Goal: Task Accomplishment & Management: Use online tool/utility

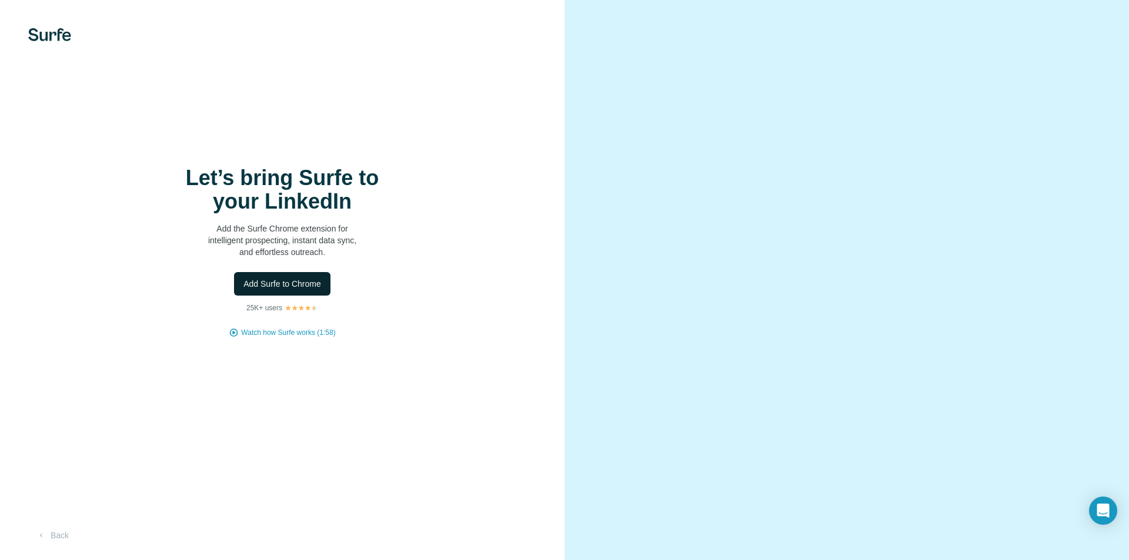
click at [281, 287] on span "Add Surfe to Chrome" at bounding box center [282, 284] width 78 height 12
click at [249, 287] on span "Add Surfe to Chrome" at bounding box center [282, 284] width 78 height 12
click at [271, 276] on button "Add Surfe to Chrome" at bounding box center [282, 284] width 96 height 24
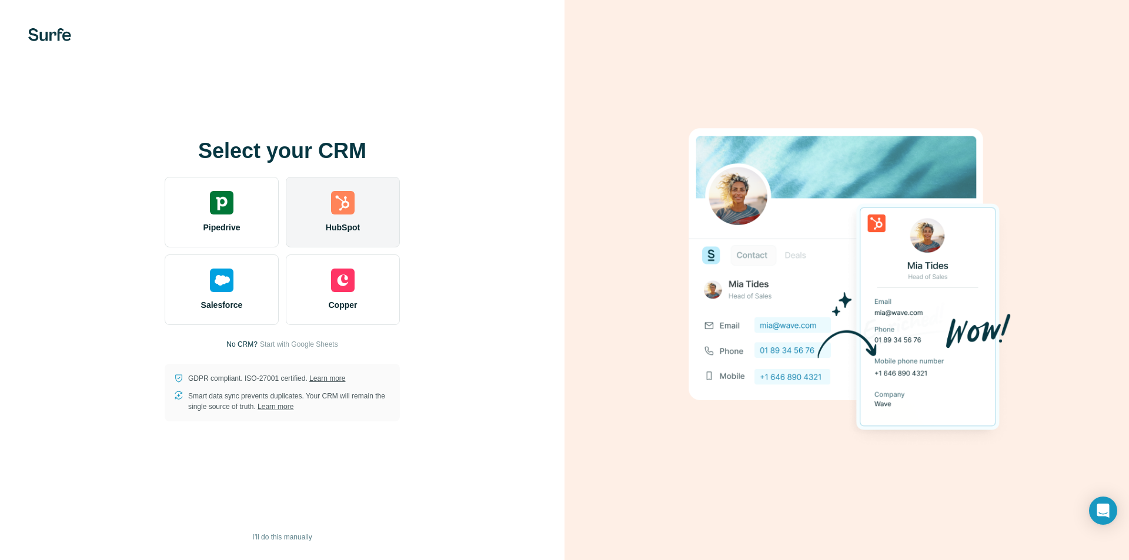
click at [311, 213] on div "HubSpot" at bounding box center [343, 212] width 114 height 71
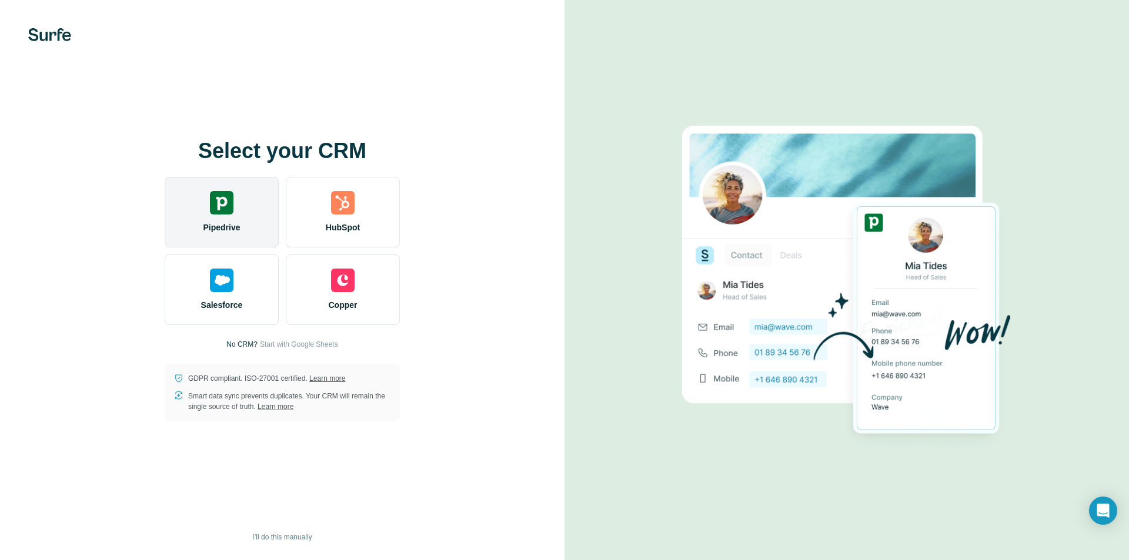
click at [233, 196] on div "Pipedrive" at bounding box center [222, 212] width 114 height 71
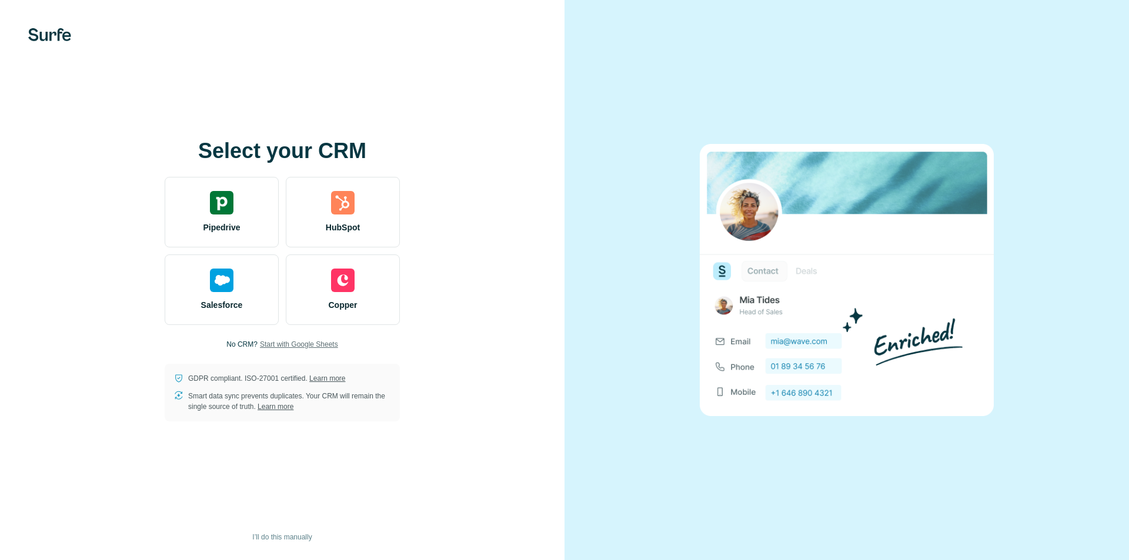
click at [276, 345] on span "Start with Google Sheets" at bounding box center [299, 344] width 78 height 11
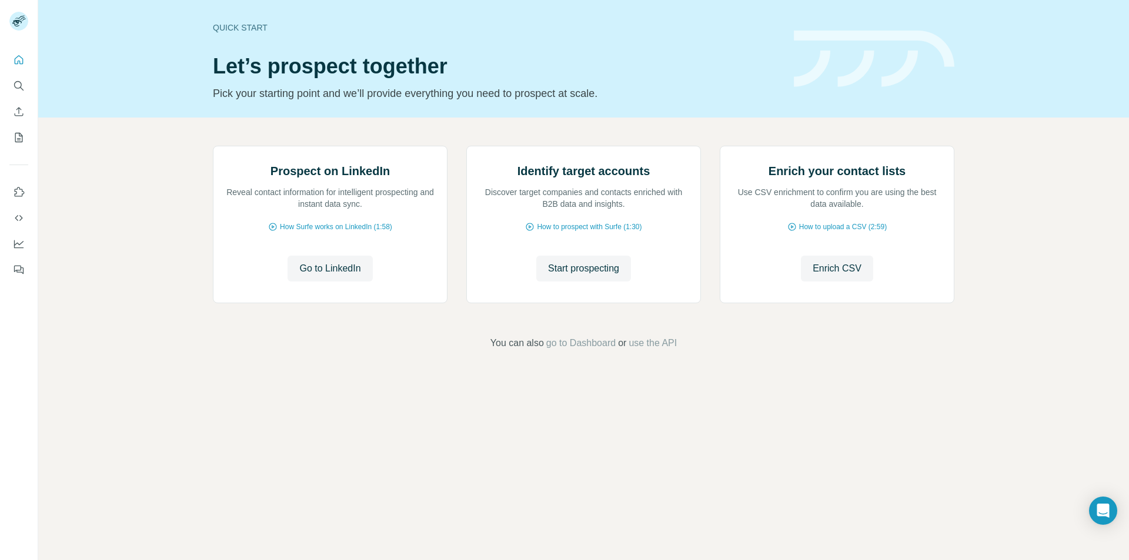
click at [349, 276] on span "Go to LinkedIn" at bounding box center [329, 269] width 61 height 14
click at [18, 192] on icon "Use Surfe on LinkedIn" at bounding box center [19, 192] width 12 height 12
click at [15, 83] on icon "Search" at bounding box center [18, 85] width 8 height 8
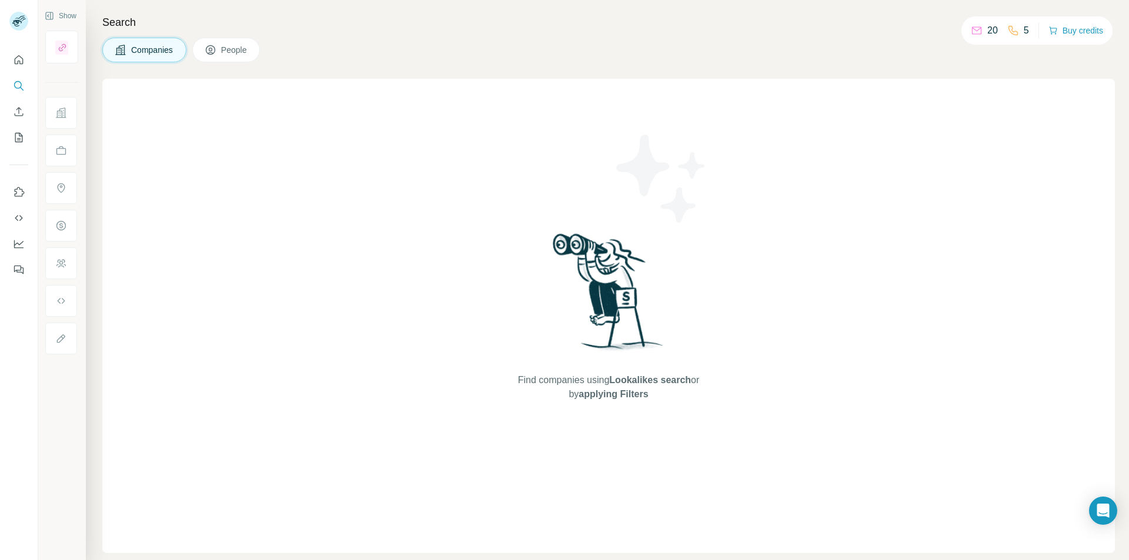
click at [222, 44] on button "People" at bounding box center [226, 50] width 68 height 25
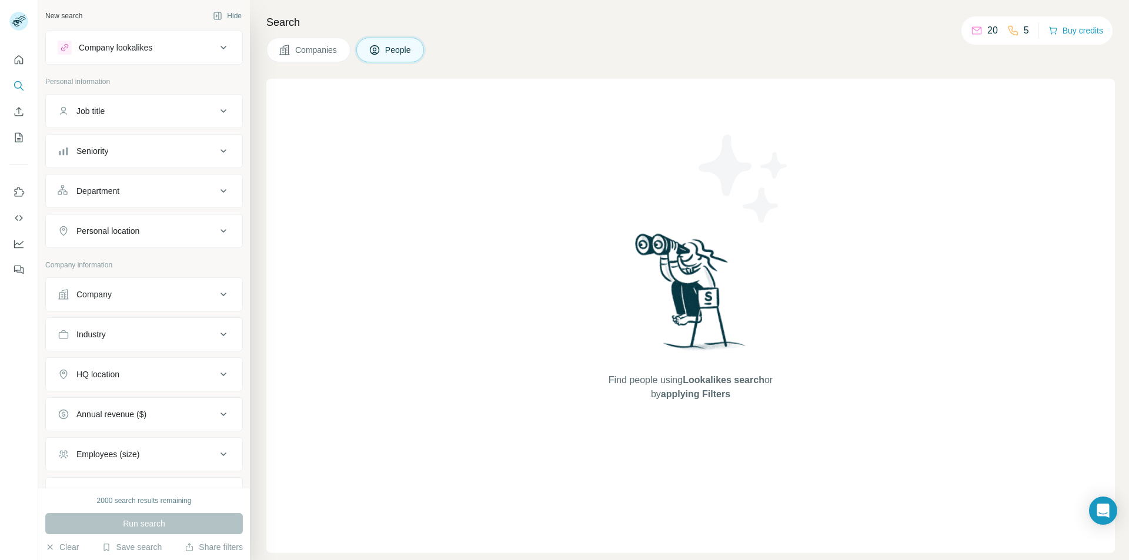
click at [89, 109] on div "Job title" at bounding box center [90, 111] width 28 height 12
click at [100, 142] on input "text" at bounding box center [132, 140] width 149 height 21
type input "**********"
click at [104, 189] on div "Seniority" at bounding box center [92, 187] width 32 height 12
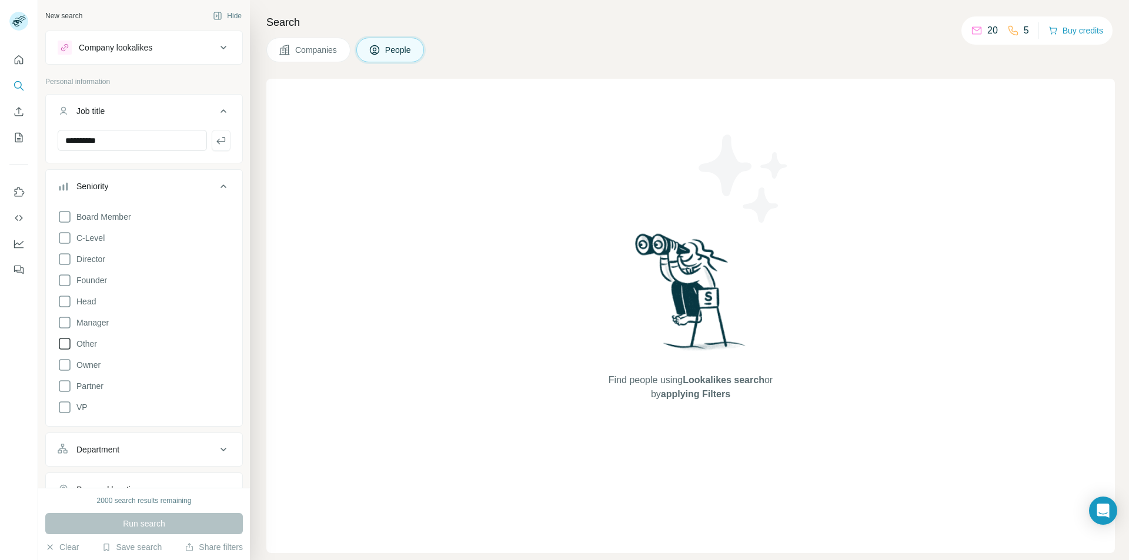
click at [64, 342] on icon at bounding box center [65, 344] width 14 height 14
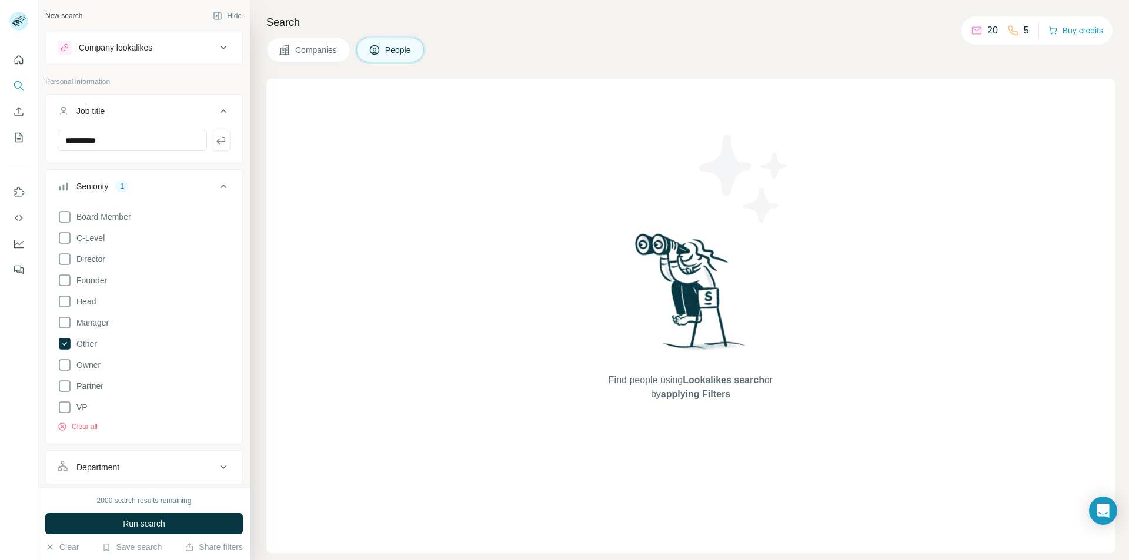
click at [216, 183] on icon at bounding box center [223, 186] width 14 height 14
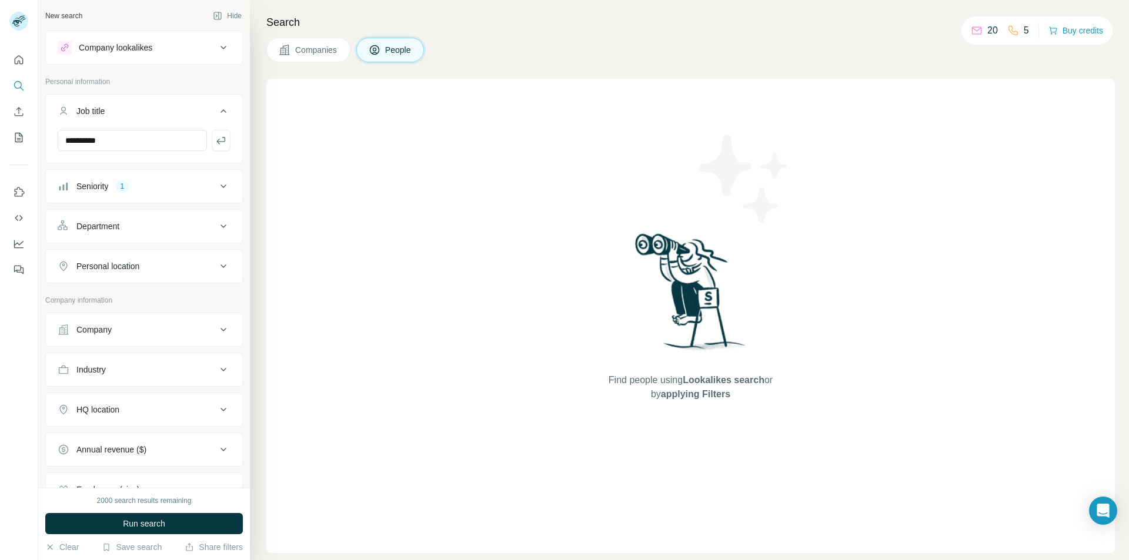
click at [119, 225] on div "Department" at bounding box center [97, 227] width 43 height 12
click at [115, 253] on input at bounding box center [137, 255] width 145 height 13
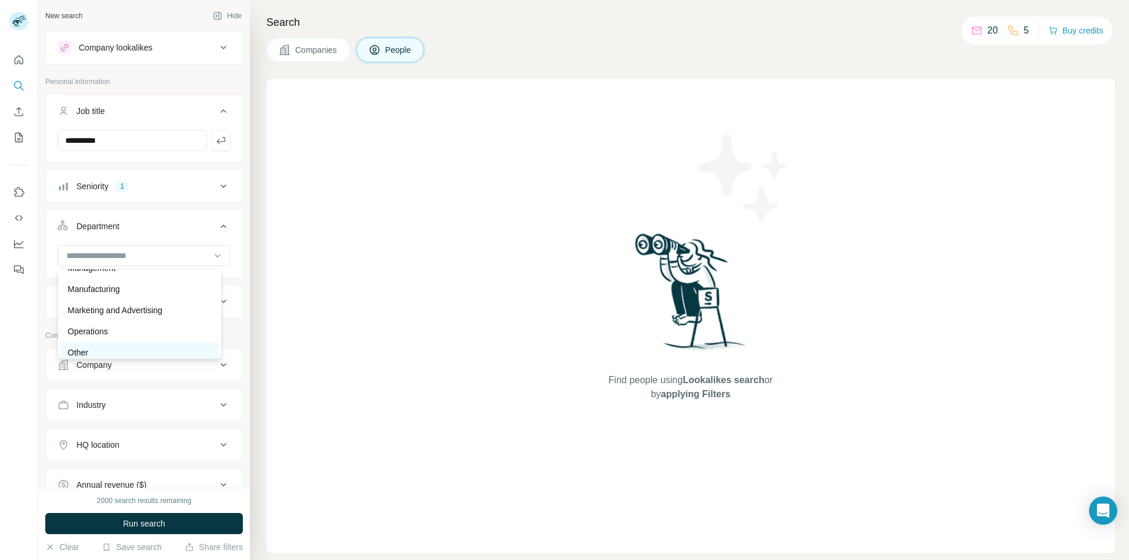
click at [86, 356] on p "Other" at bounding box center [78, 353] width 21 height 12
click at [107, 345] on div "Personal location" at bounding box center [107, 344] width 63 height 12
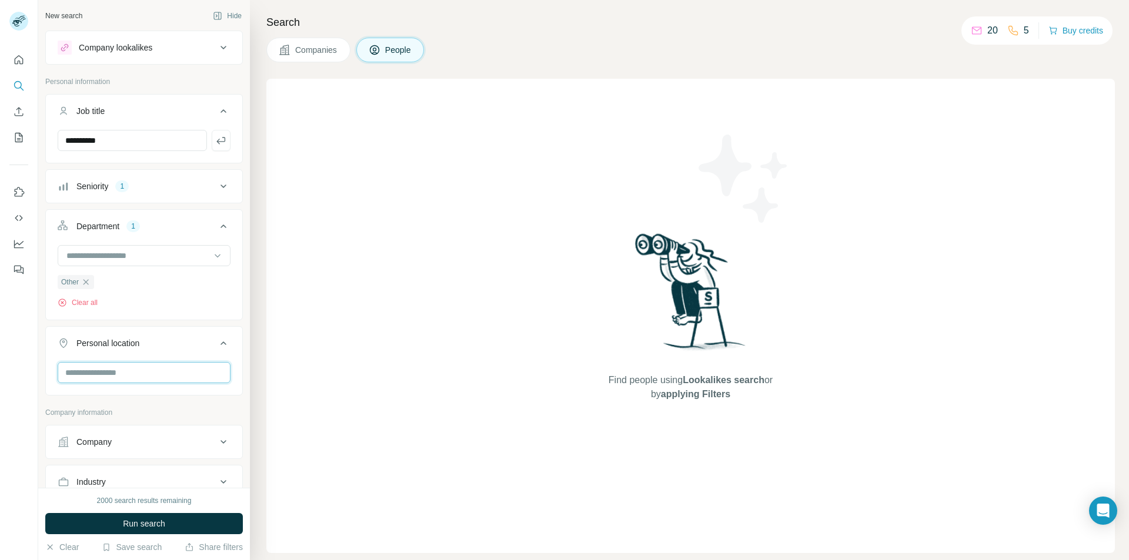
click at [72, 372] on input "text" at bounding box center [144, 372] width 173 height 21
type input "**********"
click at [109, 407] on label "🇿🇦 South Africa" at bounding box center [117, 405] width 98 height 14
click at [152, 451] on p "Company information" at bounding box center [144, 454] width 198 height 11
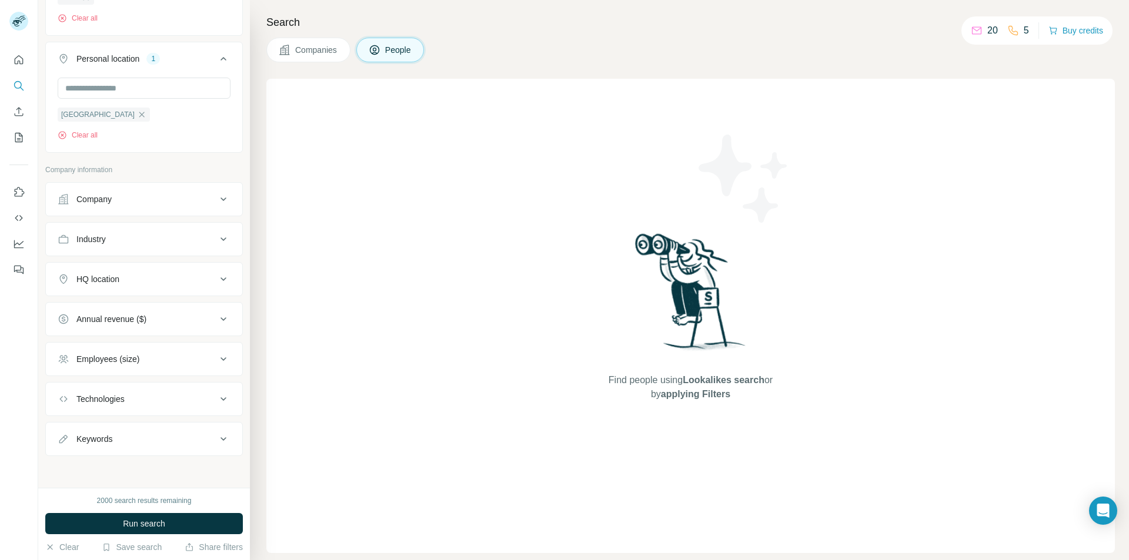
scroll to position [287, 0]
click at [123, 239] on div "Industry" at bounding box center [137, 238] width 159 height 12
click at [128, 270] on input at bounding box center [137, 266] width 145 height 13
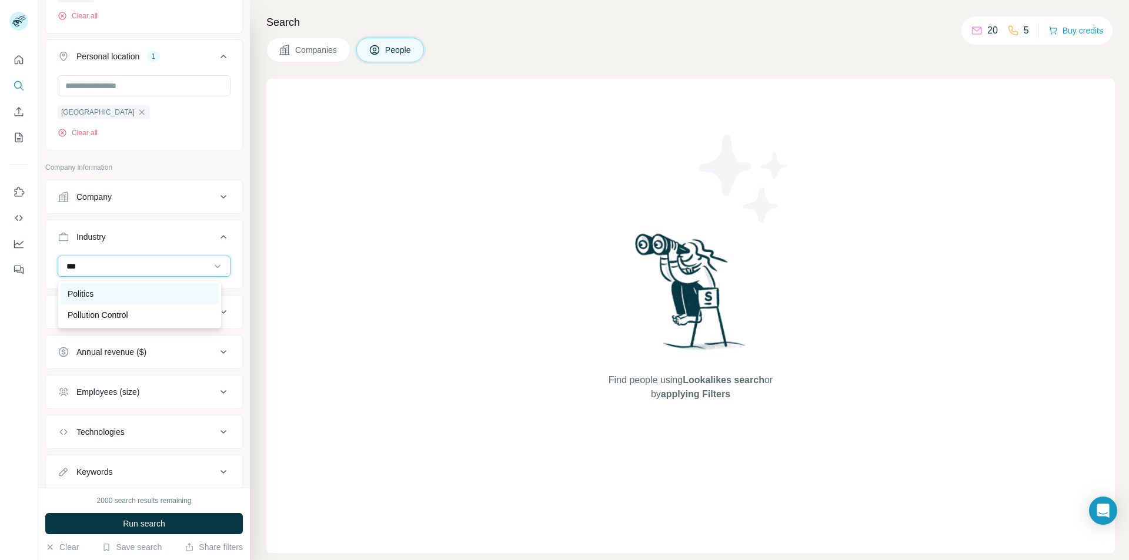
type input "***"
click at [92, 295] on p "Politics" at bounding box center [81, 294] width 26 height 12
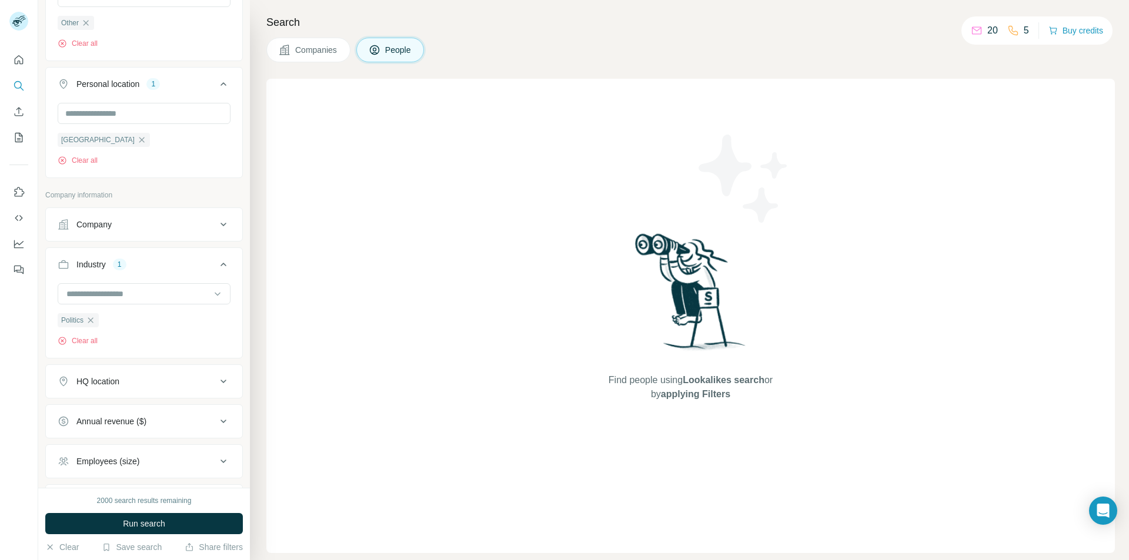
scroll to position [294, 0]
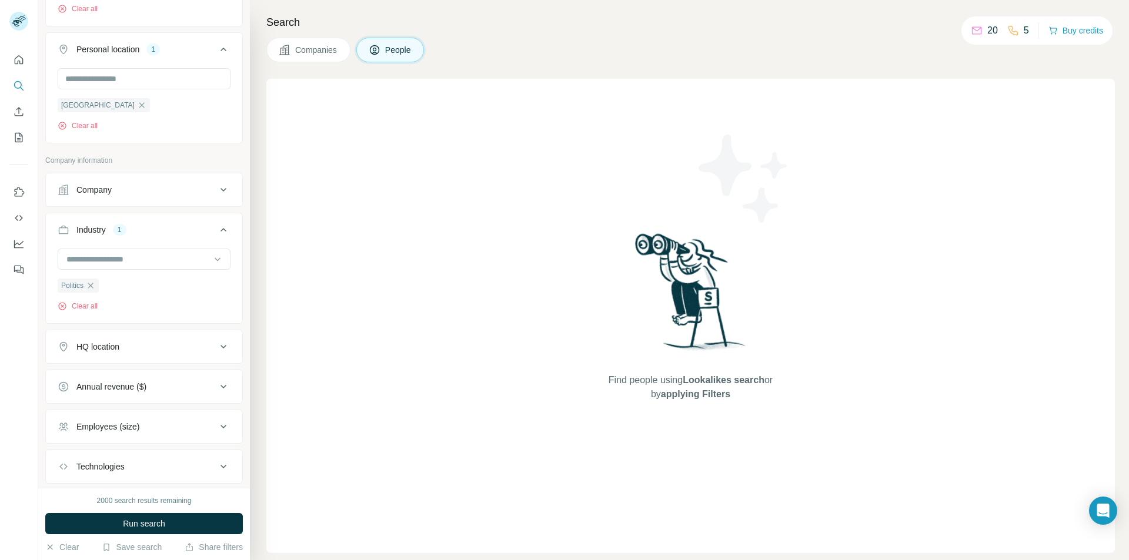
click at [141, 194] on div "Company" at bounding box center [137, 190] width 159 height 12
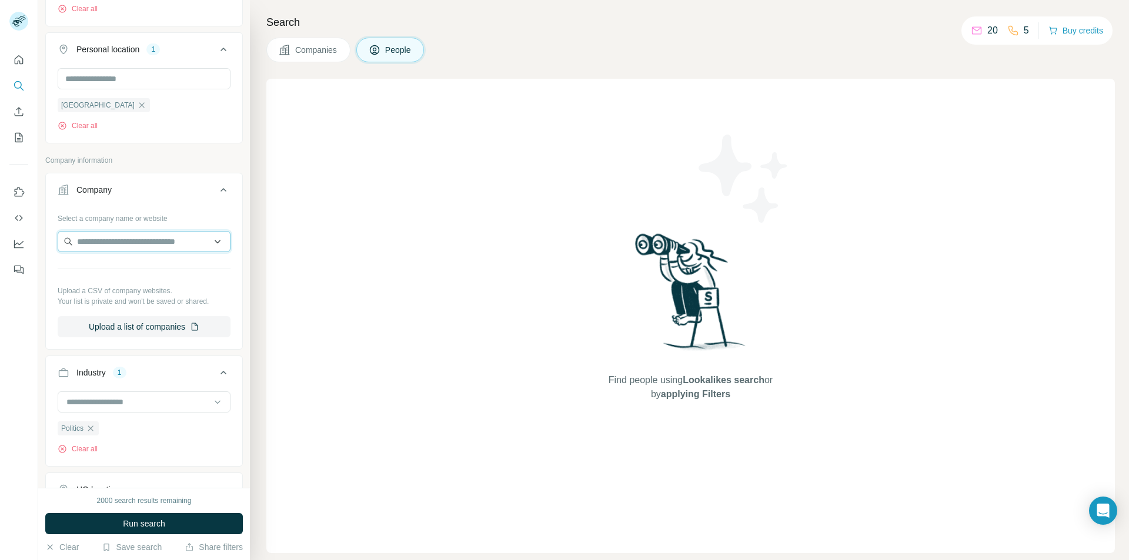
click at [123, 242] on input "text" at bounding box center [144, 241] width 173 height 21
drag, startPoint x: 178, startPoint y: 245, endPoint x: 68, endPoint y: 241, distance: 110.6
click at [68, 241] on input "**********" at bounding box center [144, 241] width 173 height 21
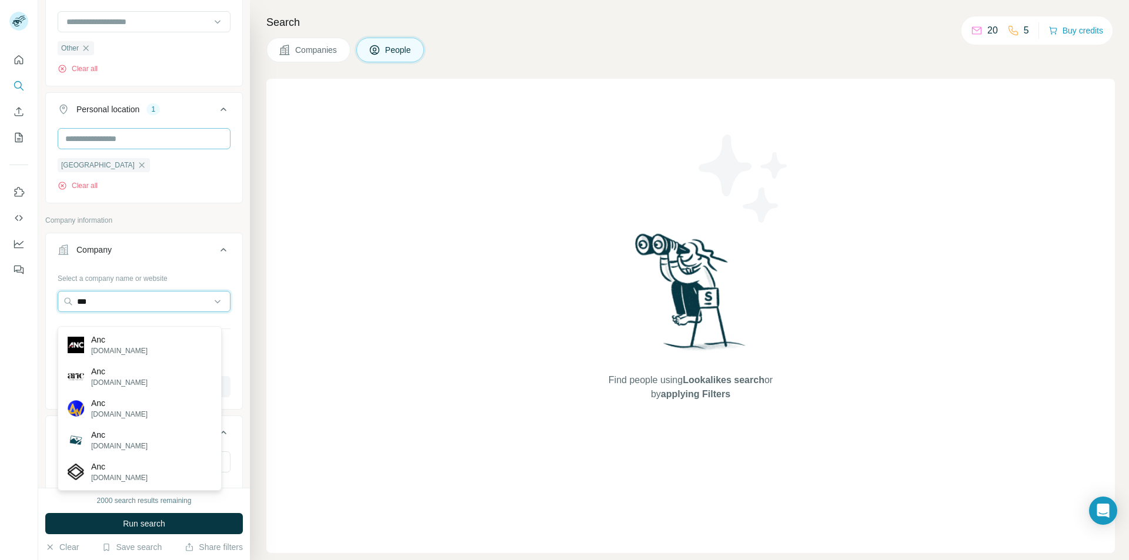
scroll to position [272, 0]
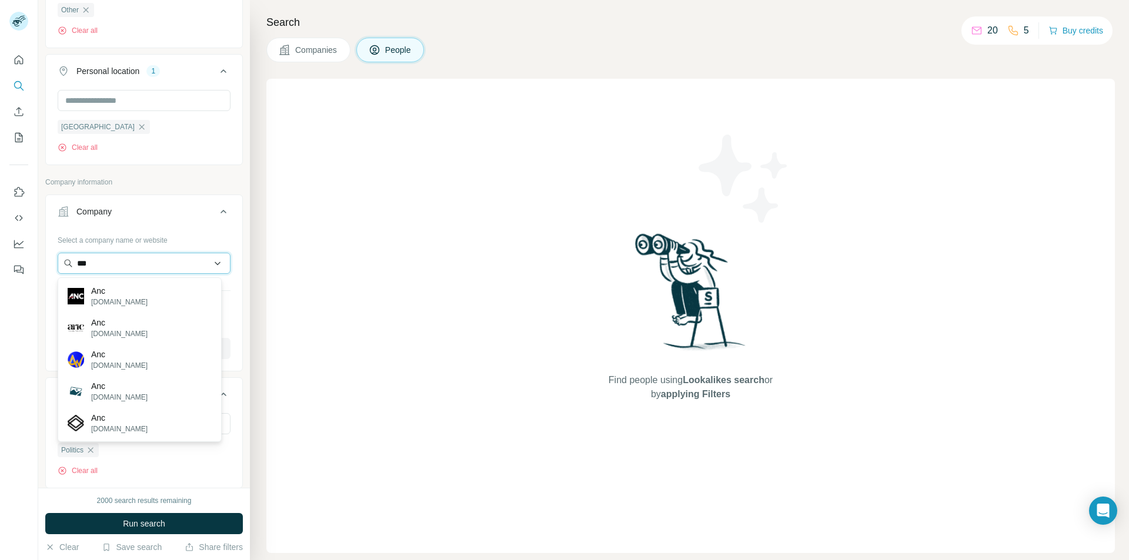
click at [207, 262] on input "***" at bounding box center [144, 263] width 173 height 21
drag, startPoint x: 101, startPoint y: 260, endPoint x: 42, endPoint y: 262, distance: 58.8
click at [42, 262] on div "**********" at bounding box center [144, 244] width 212 height 488
type input "*****"
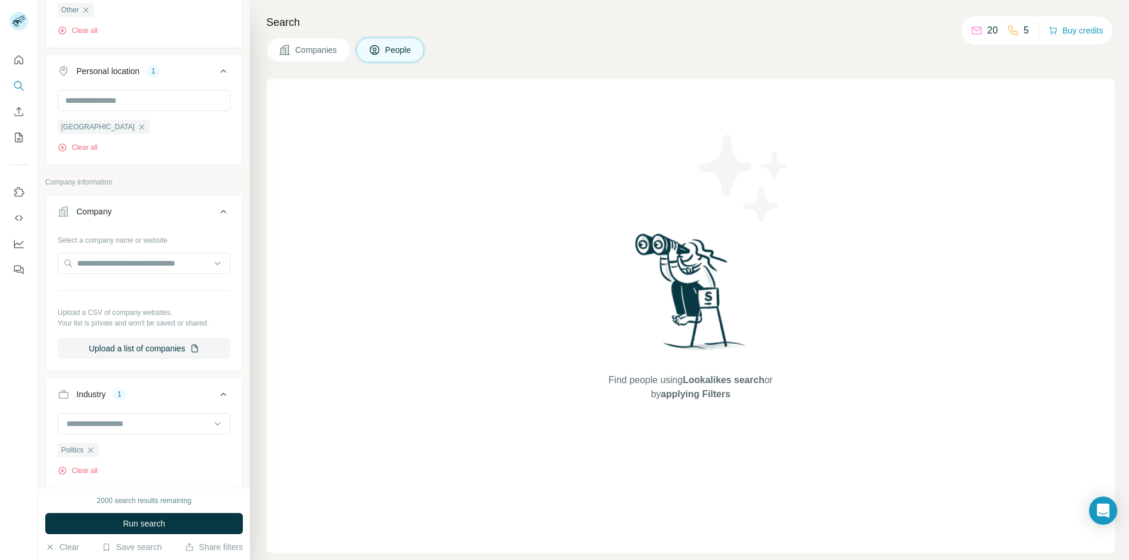
click at [33, 338] on div at bounding box center [19, 280] width 38 height 560
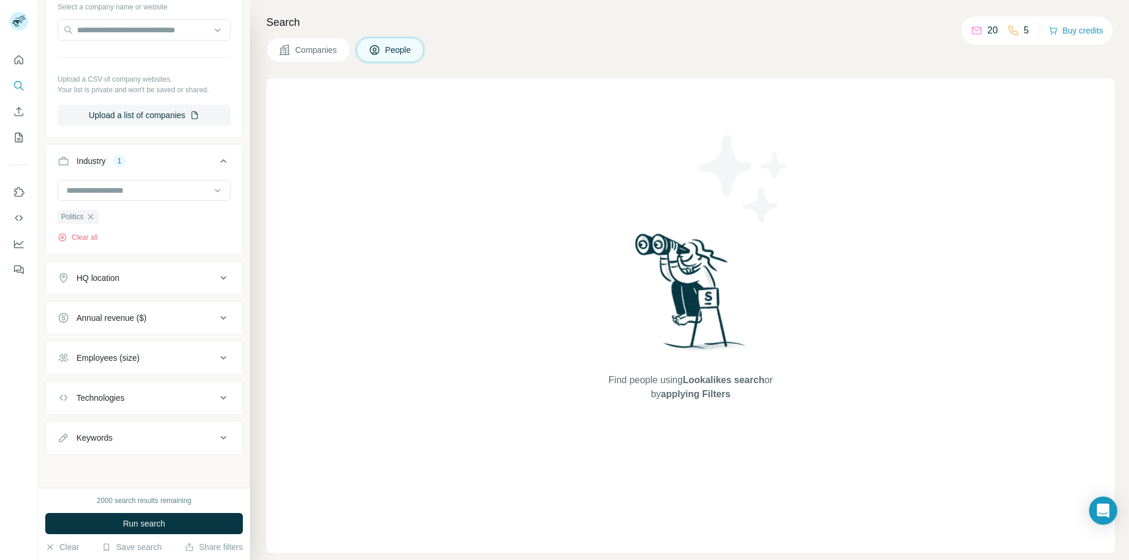
click at [976, 28] on icon at bounding box center [976, 29] width 9 height 4
drag, startPoint x: 987, startPoint y: 28, endPoint x: 1007, endPoint y: 33, distance: 20.1
click at [987, 28] on p "20" at bounding box center [992, 31] width 11 height 14
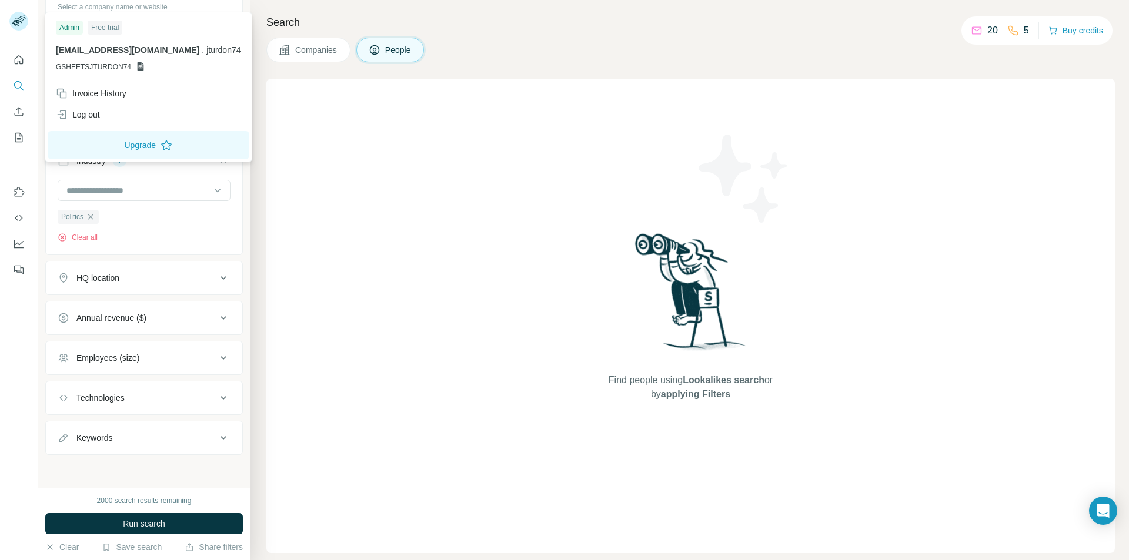
click at [22, 14] on rect at bounding box center [18, 21] width 19 height 19
click at [18, 60] on icon "Quick start" at bounding box center [19, 60] width 12 height 12
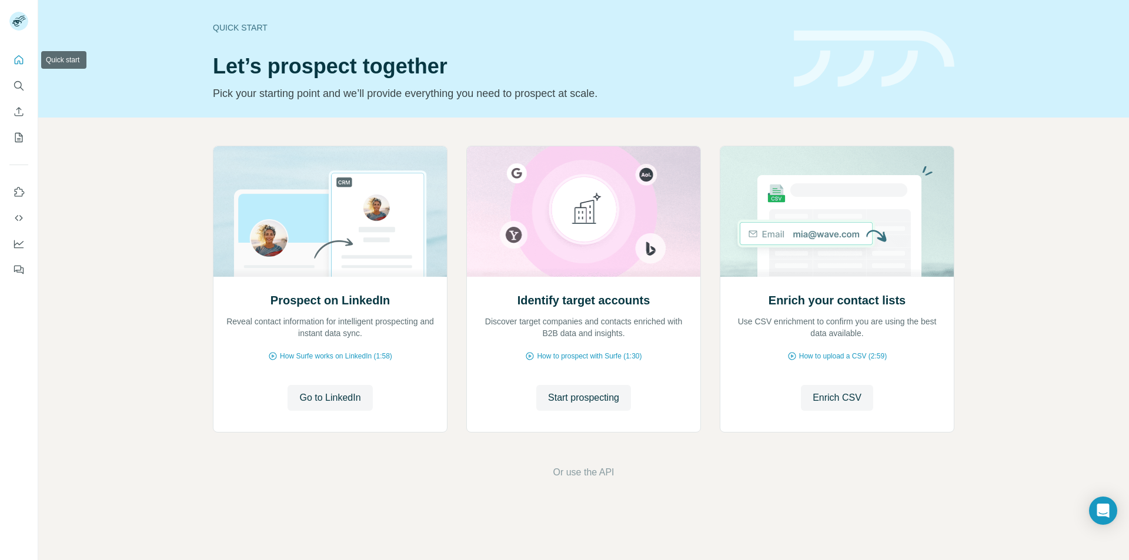
click at [18, 66] on button "Quick start" at bounding box center [18, 59] width 19 height 21
click at [1129, 41] on div "Quick start Let’s prospect together Pick your starting point and we’ll provide …" at bounding box center [583, 59] width 1091 height 118
click at [19, 60] on icon "Quick start" at bounding box center [19, 60] width 12 height 12
click at [249, 25] on div "Quick start" at bounding box center [496, 28] width 567 height 12
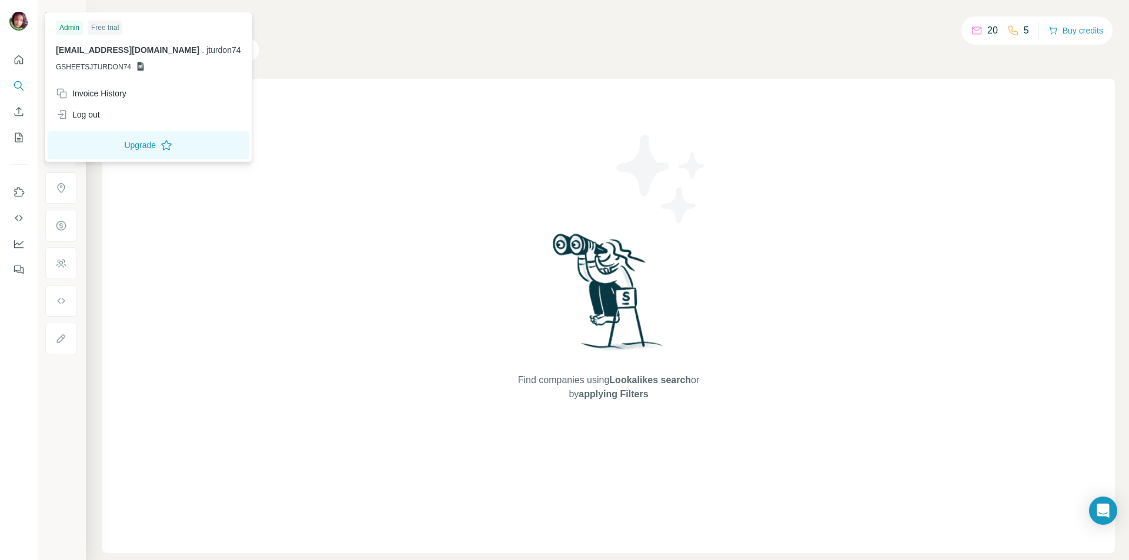
click at [19, 24] on img at bounding box center [18, 21] width 19 height 19
click at [18, 19] on img at bounding box center [18, 21] width 19 height 19
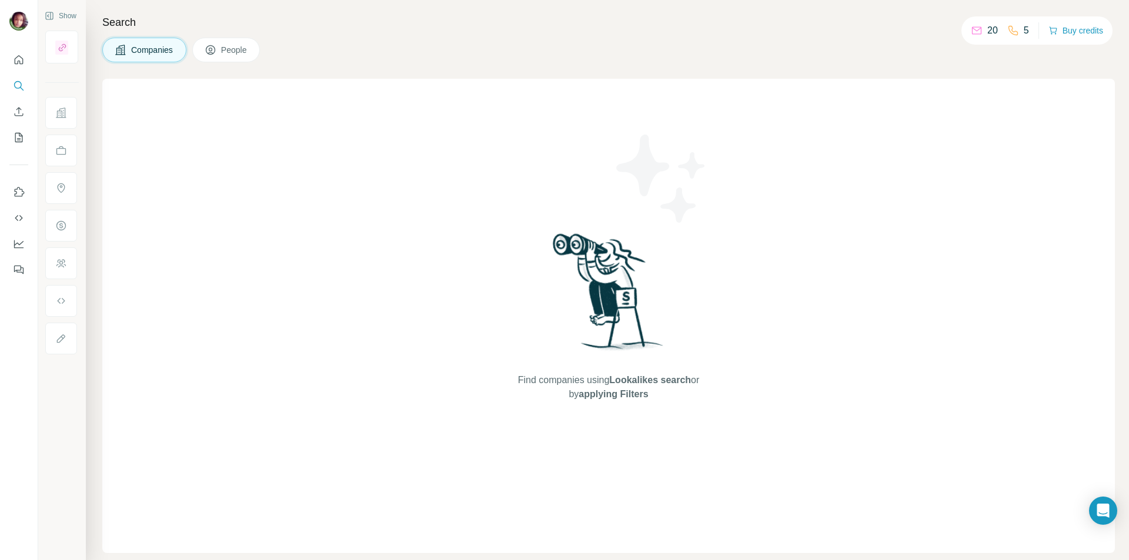
click at [315, 170] on div "Find companies using Lookalikes search or by applying Filters" at bounding box center [608, 316] width 1013 height 475
click at [163, 46] on span "Companies" at bounding box center [152, 50] width 43 height 12
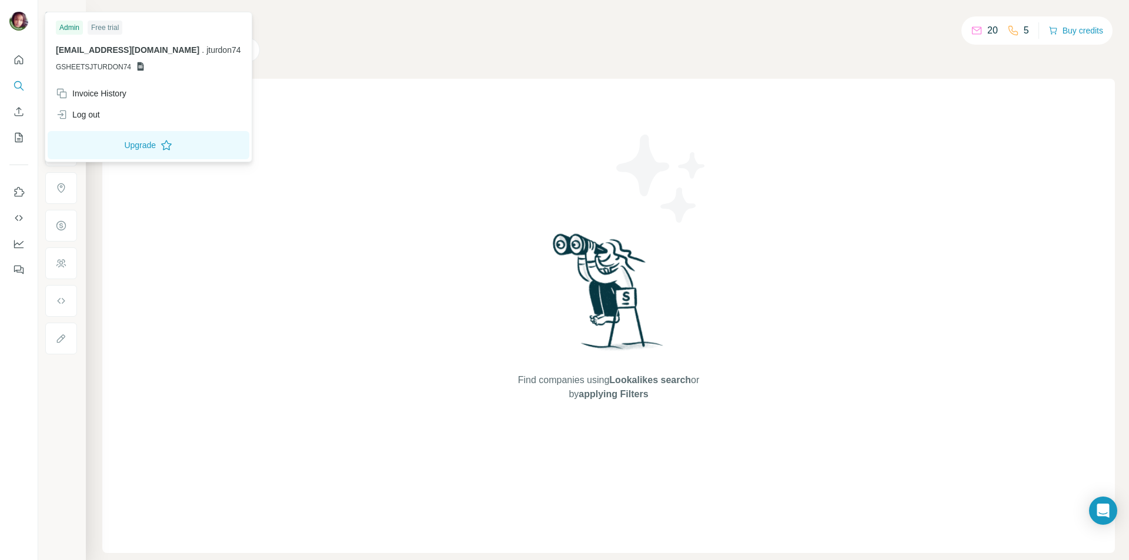
click at [23, 23] on img at bounding box center [18, 21] width 19 height 19
click at [140, 112] on div "Log out" at bounding box center [148, 114] width 199 height 21
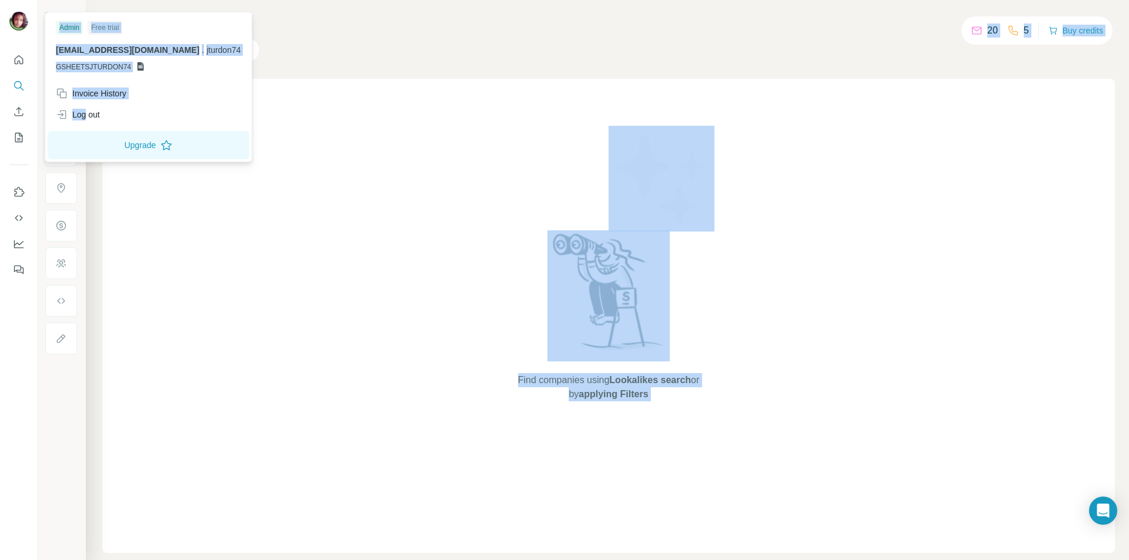
drag, startPoint x: 140, startPoint y: 112, endPoint x: 238, endPoint y: 106, distance: 97.8
click at [238, 106] on body "Show Search Companies People Find companies using Lookalikes search or by apply…" at bounding box center [564, 280] width 1129 height 560
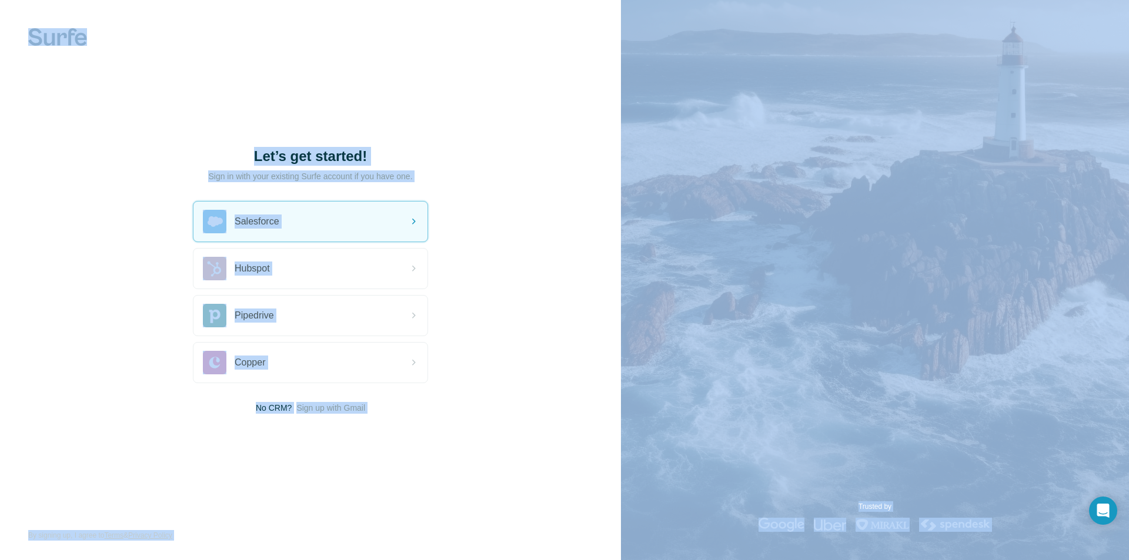
click at [500, 166] on div "Let’s get started! Sign in with your existing Surfe account if you have one. Sa…" at bounding box center [310, 280] width 621 height 560
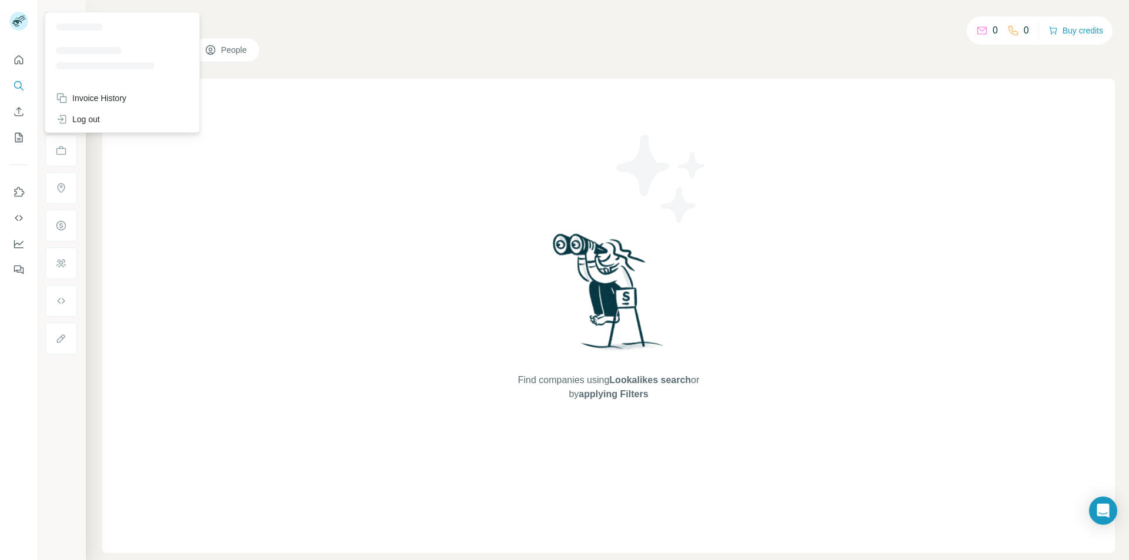
click at [19, 21] on icon at bounding box center [16, 23] width 9 height 6
click at [115, 94] on div "Invoice History" at bounding box center [91, 98] width 71 height 12
